Goal: Information Seeking & Learning: Learn about a topic

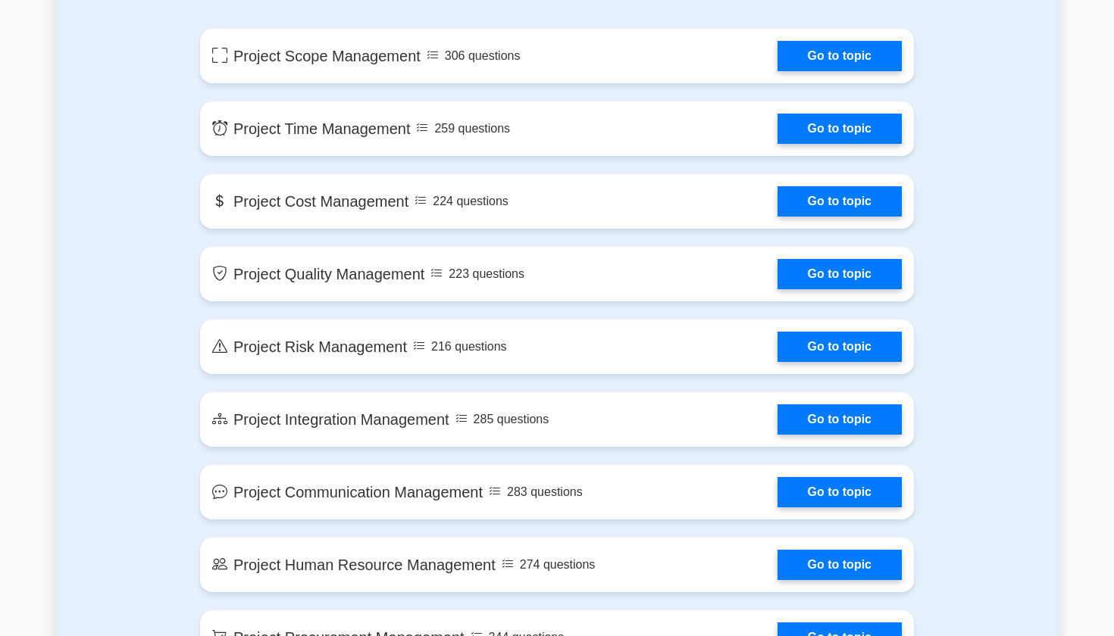
scroll to position [866, 0]
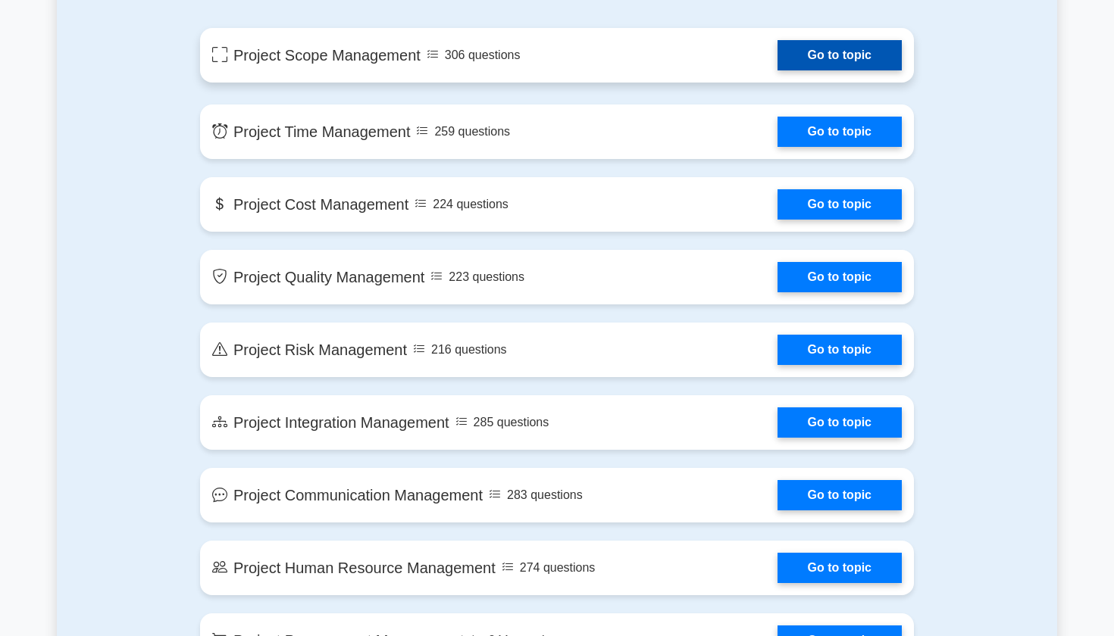
click at [798, 62] on link "Go to topic" at bounding box center [839, 55] width 124 height 30
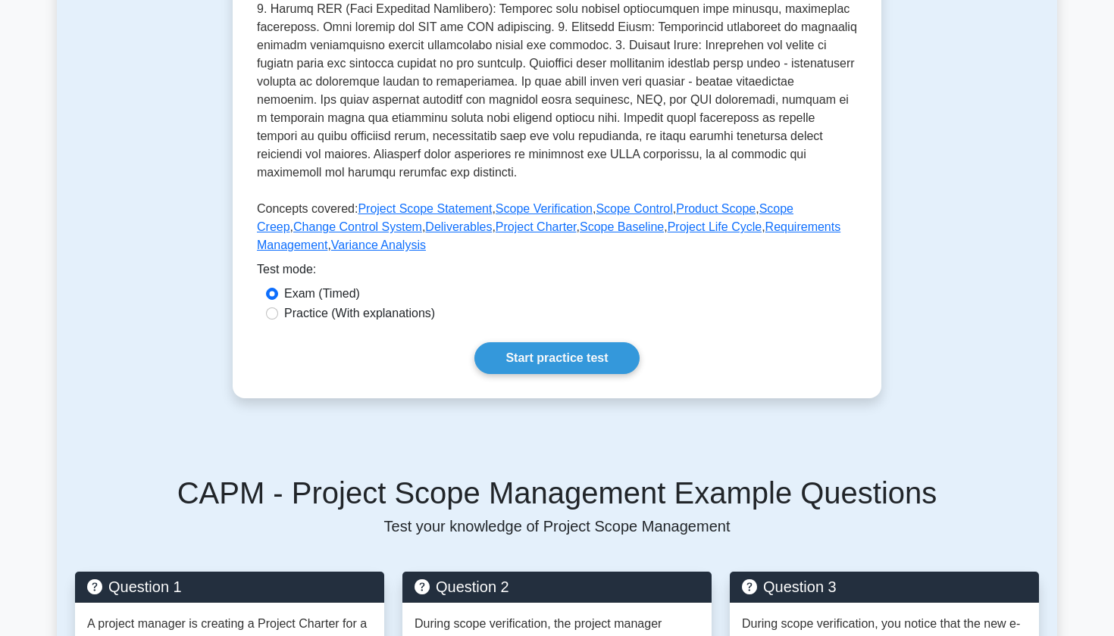
scroll to position [537, 0]
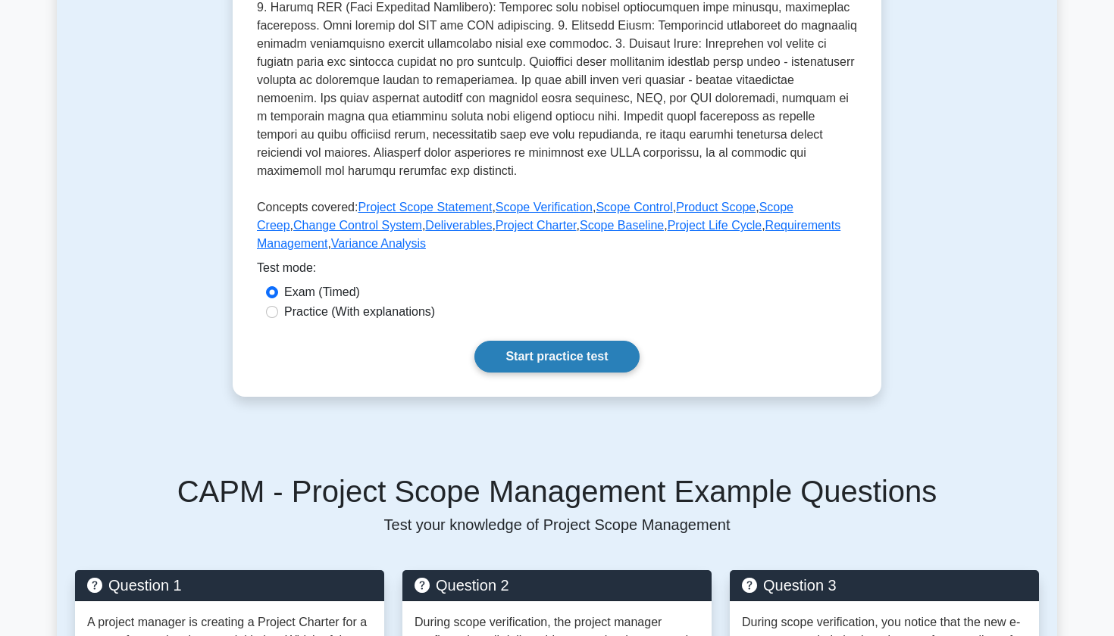
click at [582, 355] on link "Start practice test" at bounding box center [556, 357] width 164 height 32
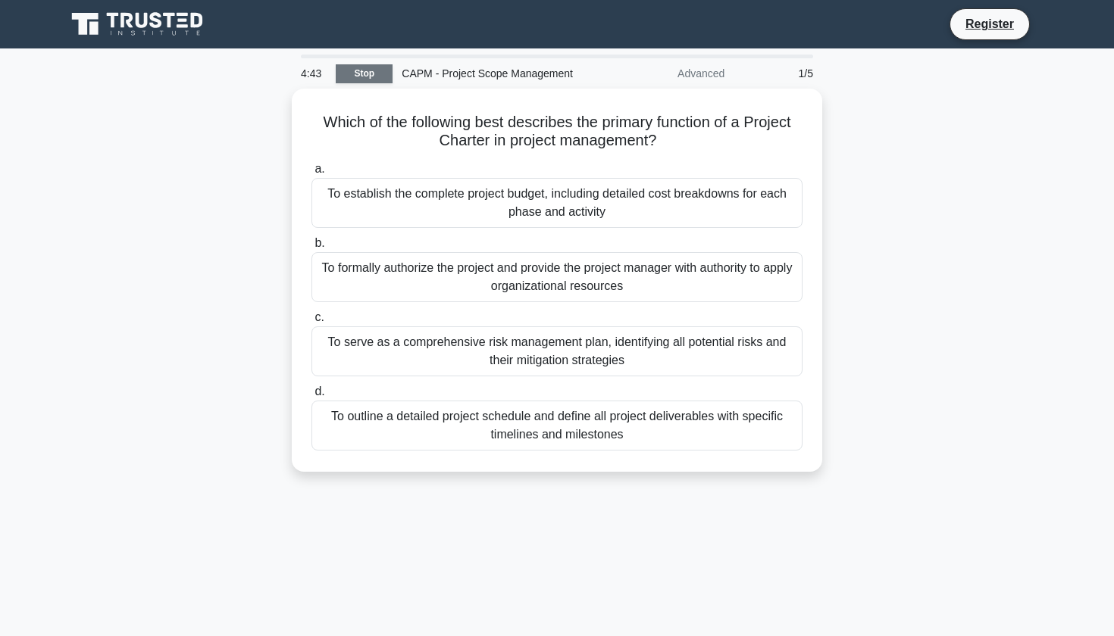
click at [353, 75] on link "Stop" at bounding box center [364, 73] width 57 height 19
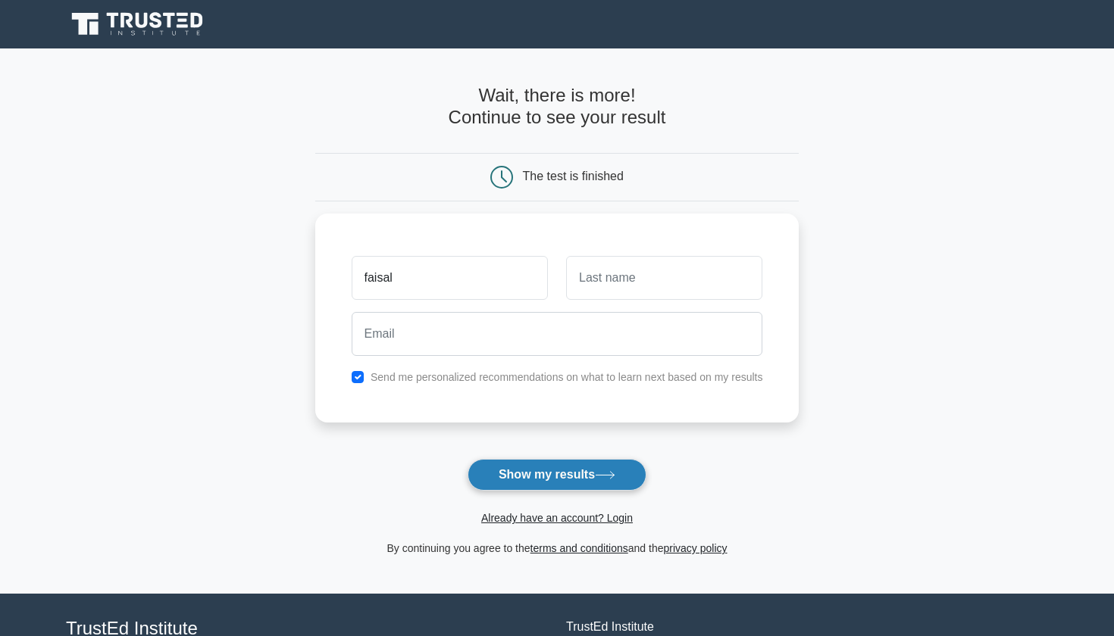
type input "faisal"
click at [550, 467] on button "Show my results" at bounding box center [556, 475] width 179 height 32
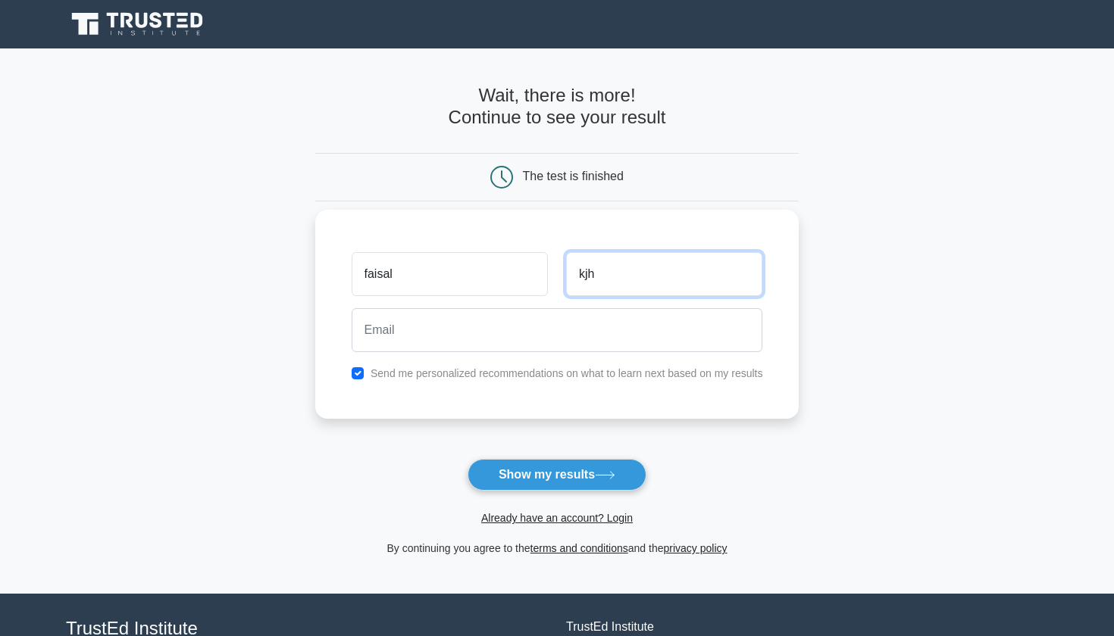
type input "kjh"
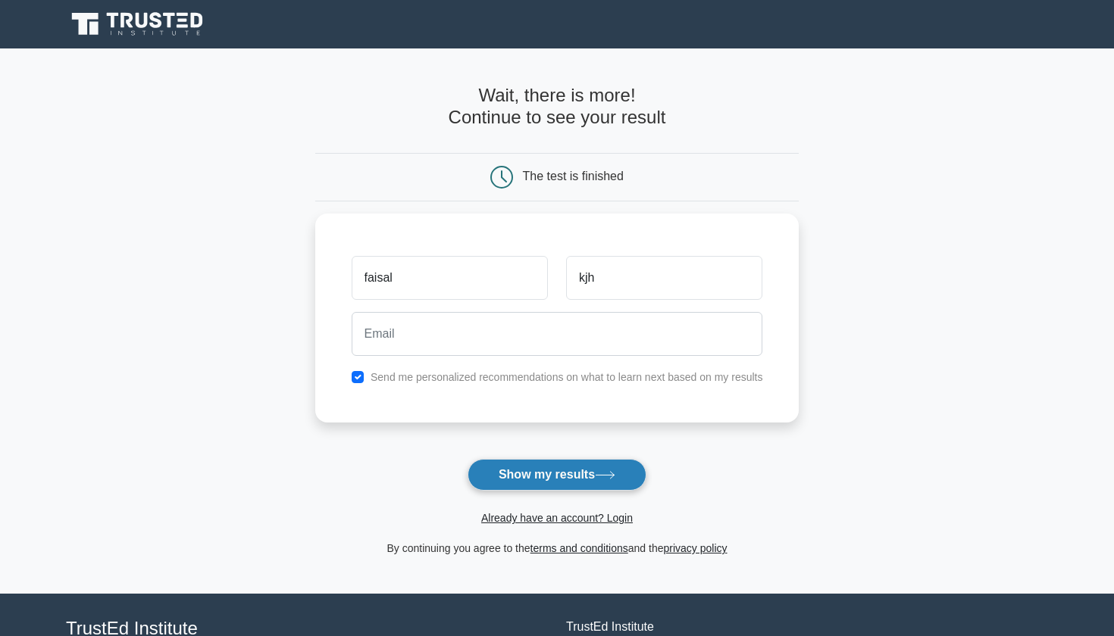
click at [567, 481] on button "Show my results" at bounding box center [556, 475] width 179 height 32
click at [578, 518] on link "Already have an account? Login" at bounding box center [557, 518] width 152 height 12
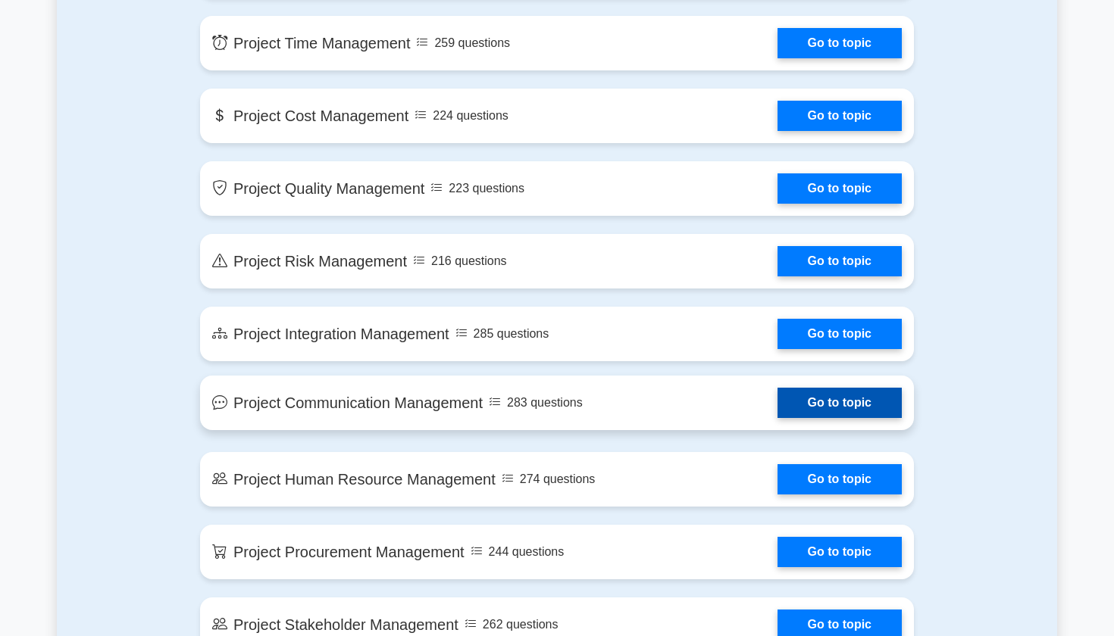
scroll to position [961, 0]
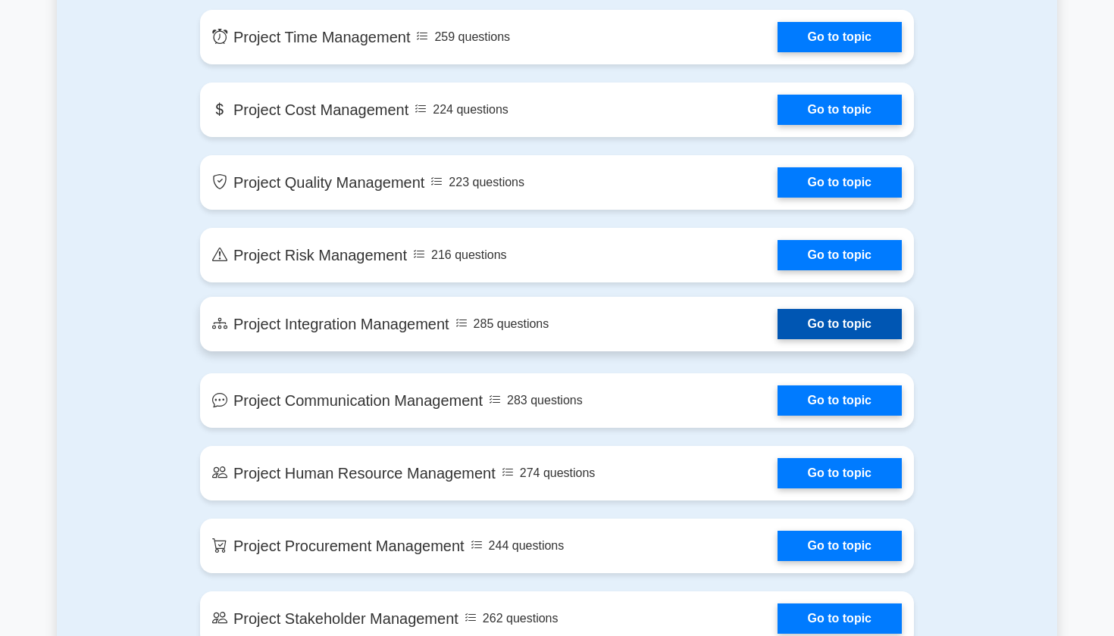
click at [823, 309] on link "Go to topic" at bounding box center [839, 324] width 124 height 30
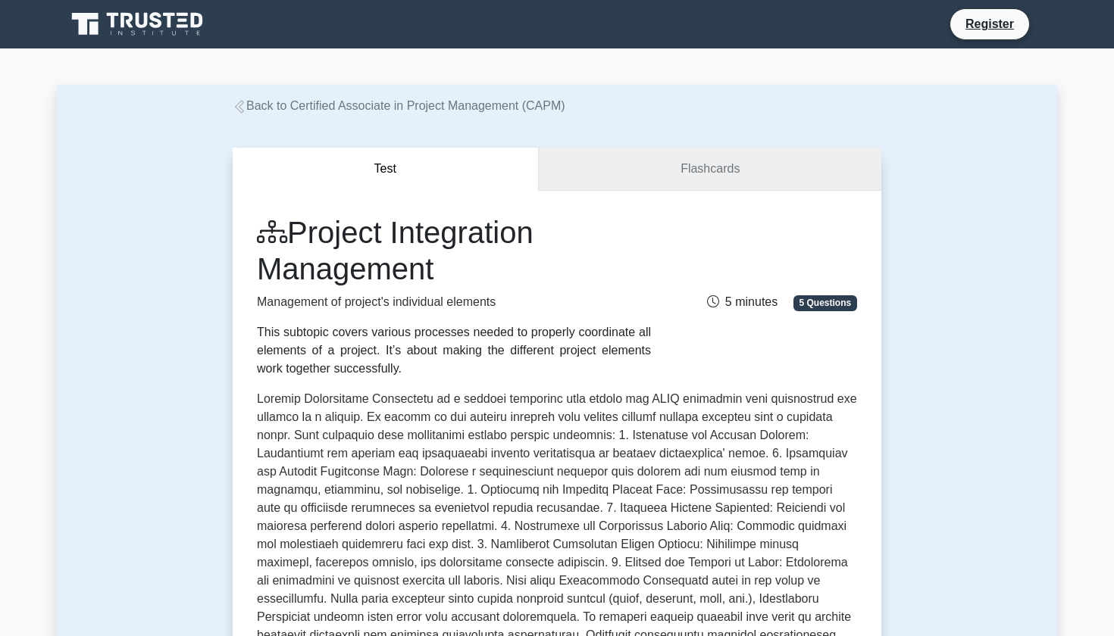
click at [690, 175] on link "Flashcards" at bounding box center [710, 169] width 342 height 43
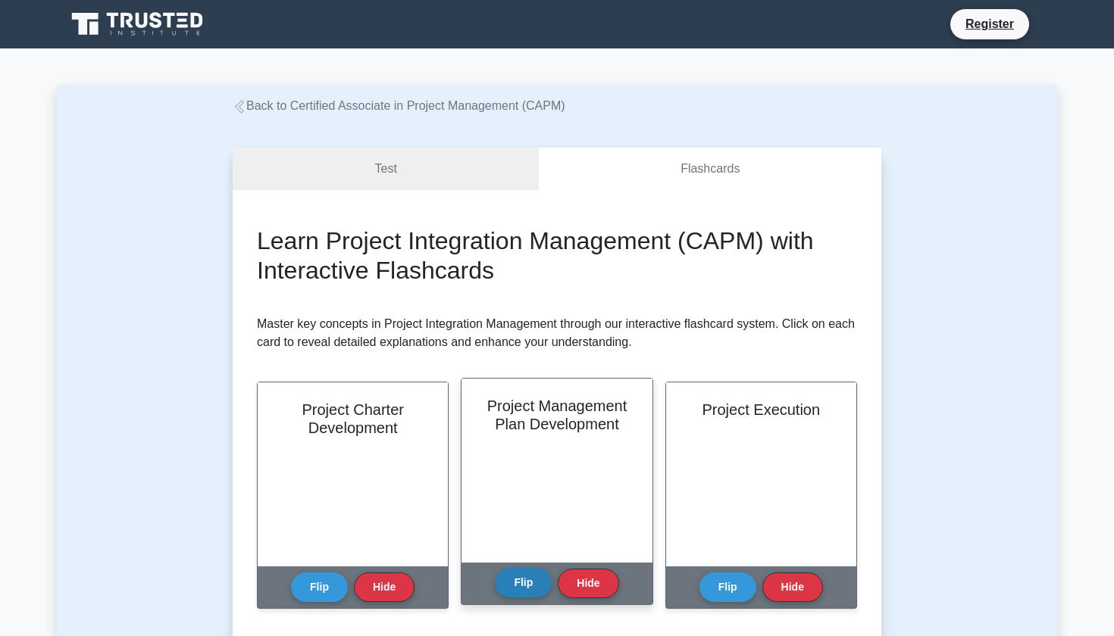
click at [514, 590] on button "Flip" at bounding box center [523, 583] width 57 height 30
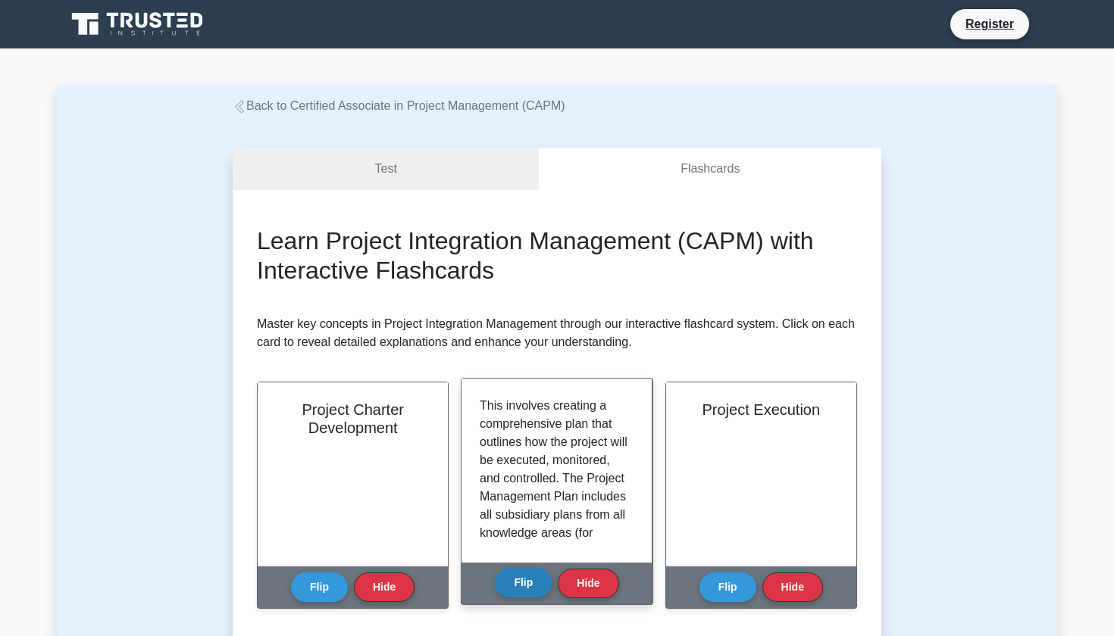
click at [514, 590] on button "Flip" at bounding box center [523, 583] width 57 height 30
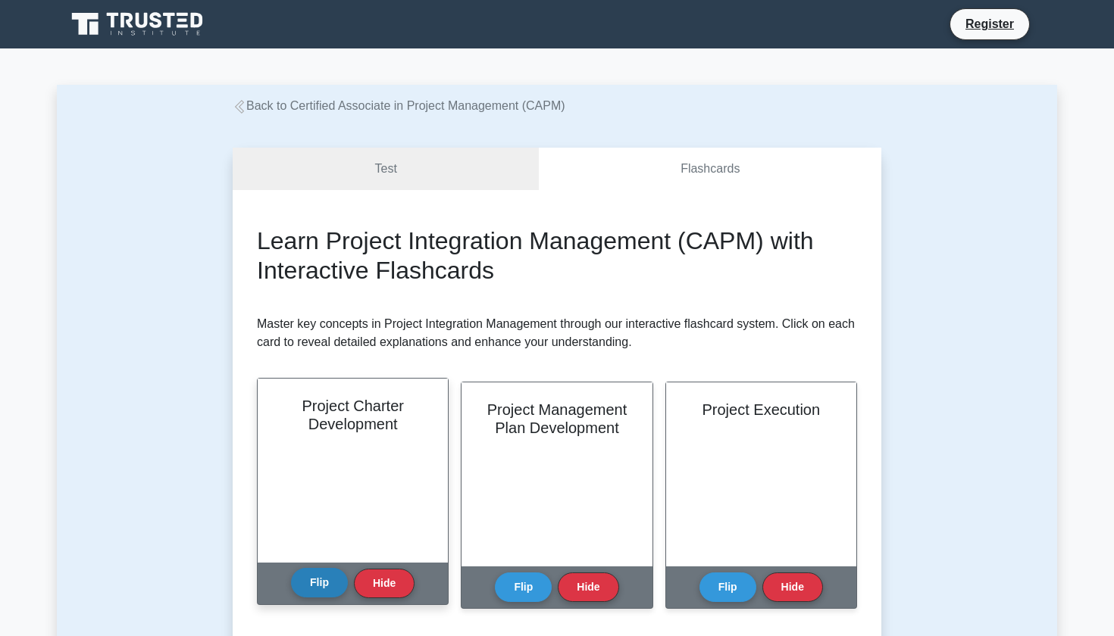
click at [346, 586] on button "Flip" at bounding box center [319, 583] width 57 height 30
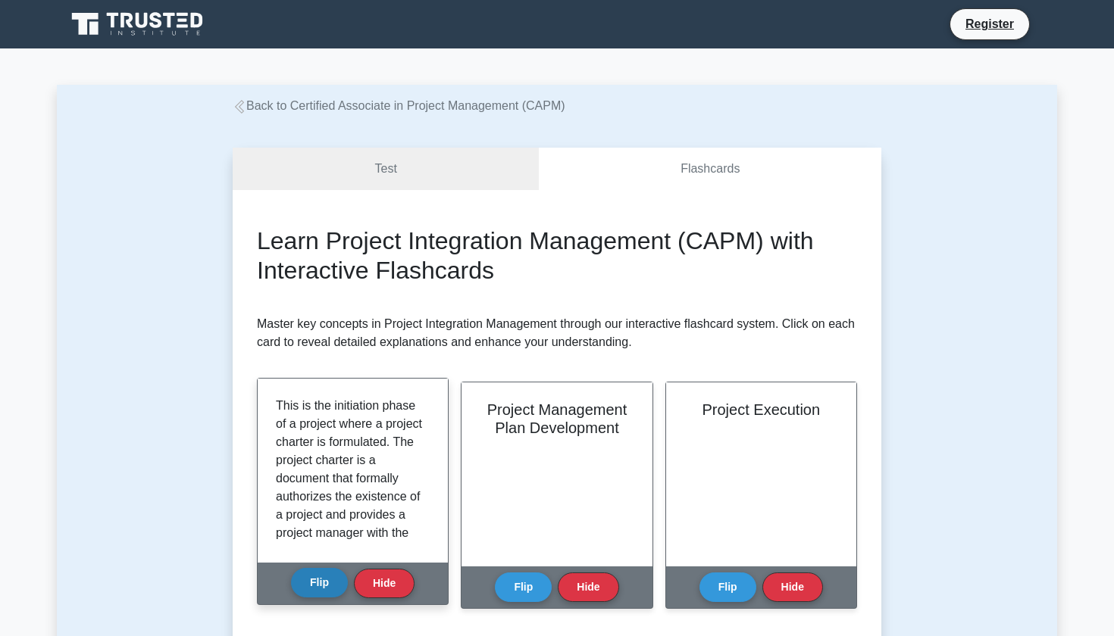
click at [346, 586] on button "Flip" at bounding box center [319, 583] width 57 height 30
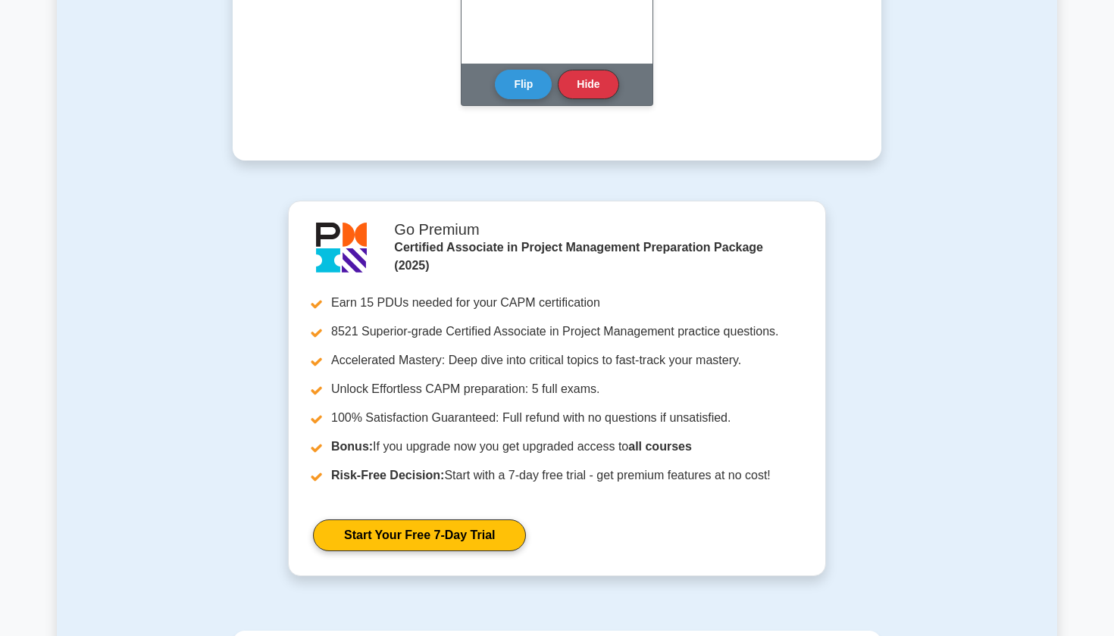
scroll to position [1287, 0]
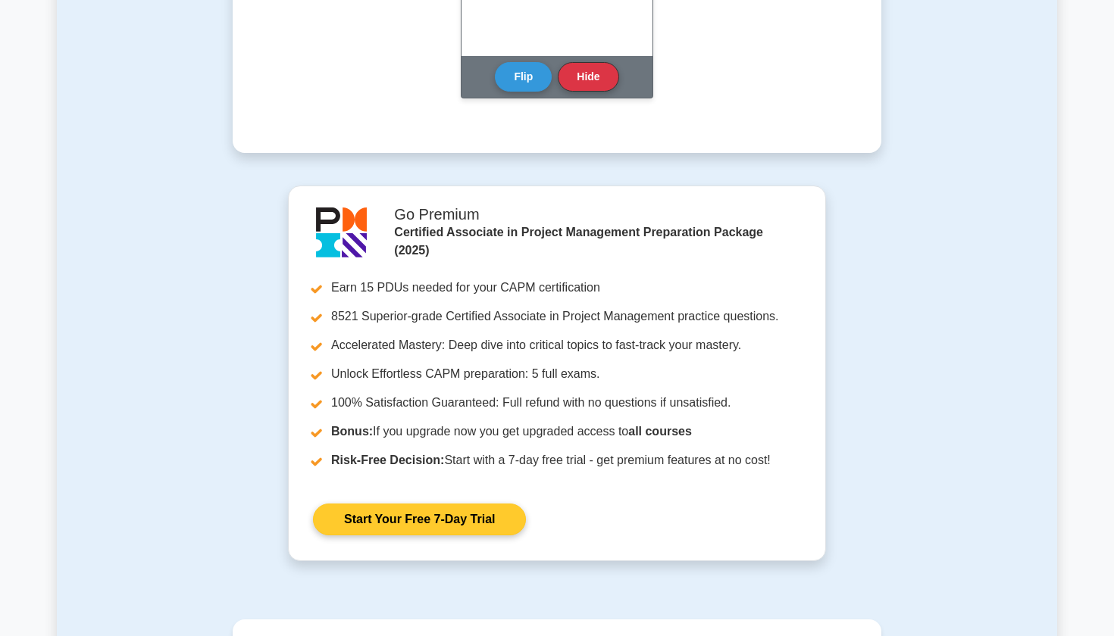
click at [374, 521] on link "Start Your Free 7-Day Trial" at bounding box center [419, 520] width 213 height 32
